Goal: Complete application form

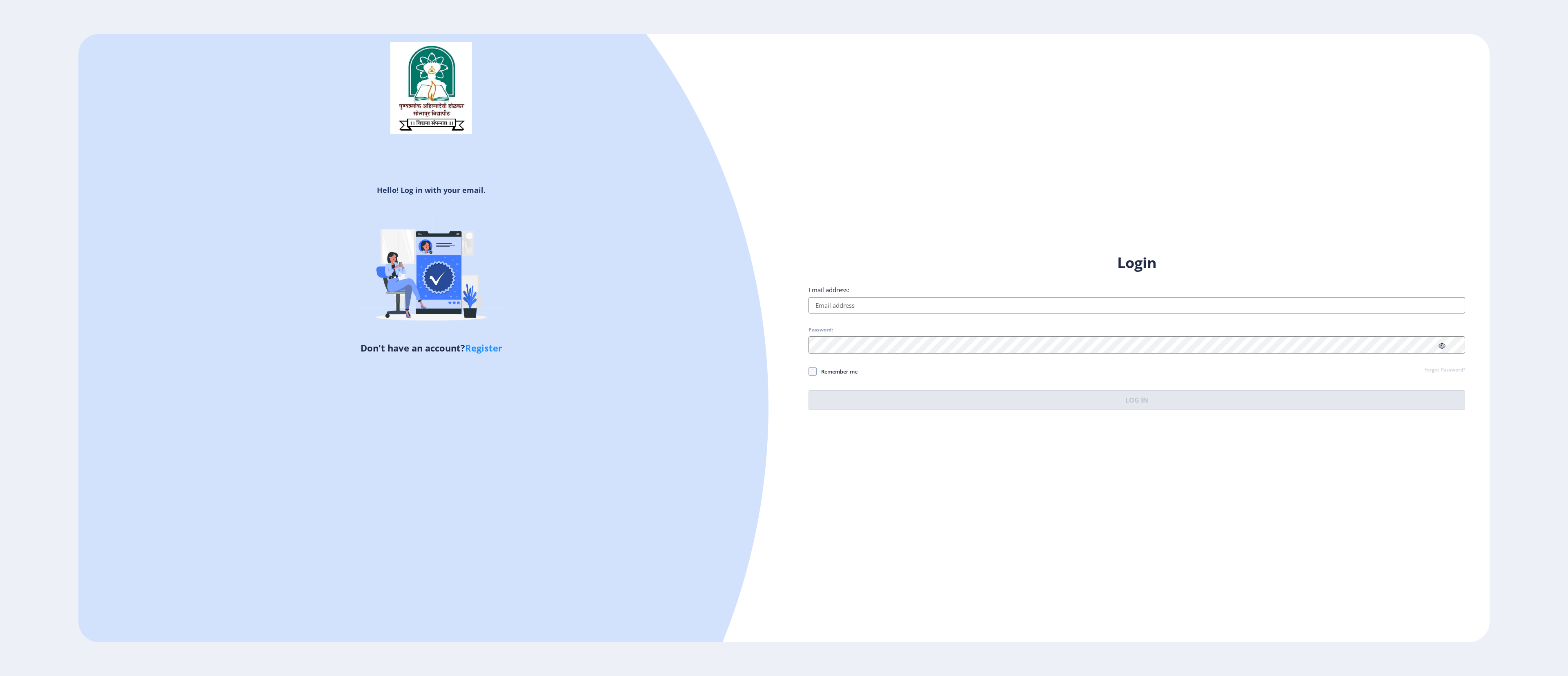
click at [882, 300] on input "Email address:" at bounding box center [1136, 305] width 657 height 16
type input "[EMAIL_ADDRESS][DOMAIN_NAME]"
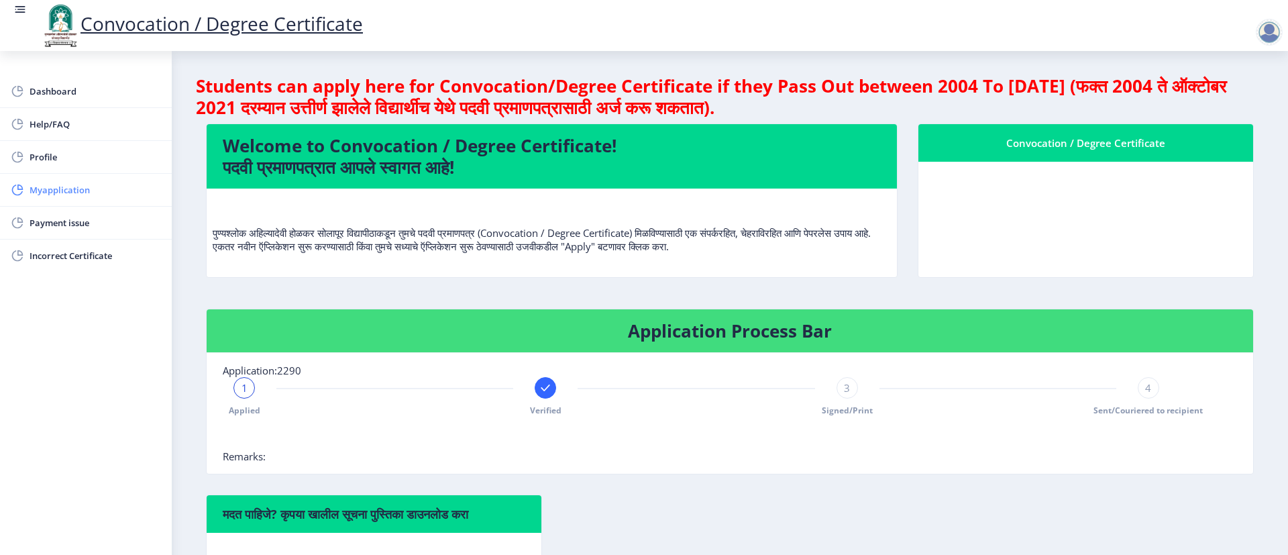
drag, startPoint x: 2567, startPoint y: 1, endPoint x: 66, endPoint y: 195, distance: 2507.8
click at [66, 195] on span "Myapplication" at bounding box center [95, 190] width 131 height 16
